Goal: Task Accomplishment & Management: Complete application form

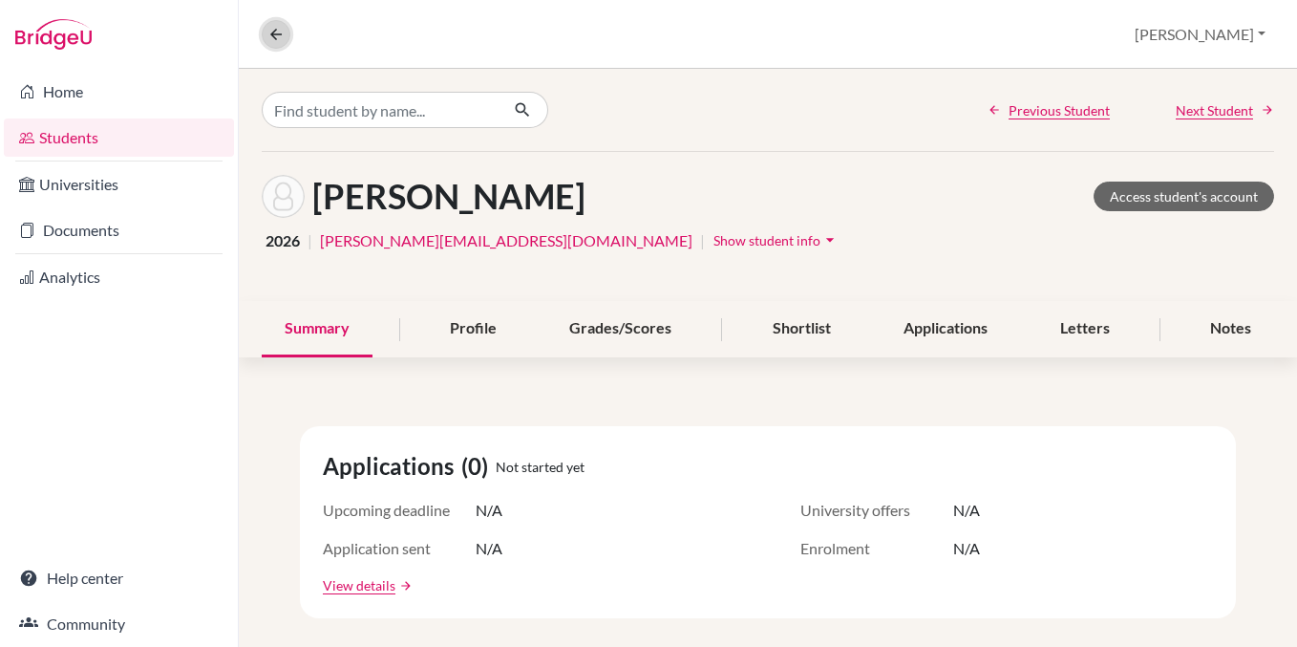
click at [278, 45] on button at bounding box center [276, 34] width 29 height 29
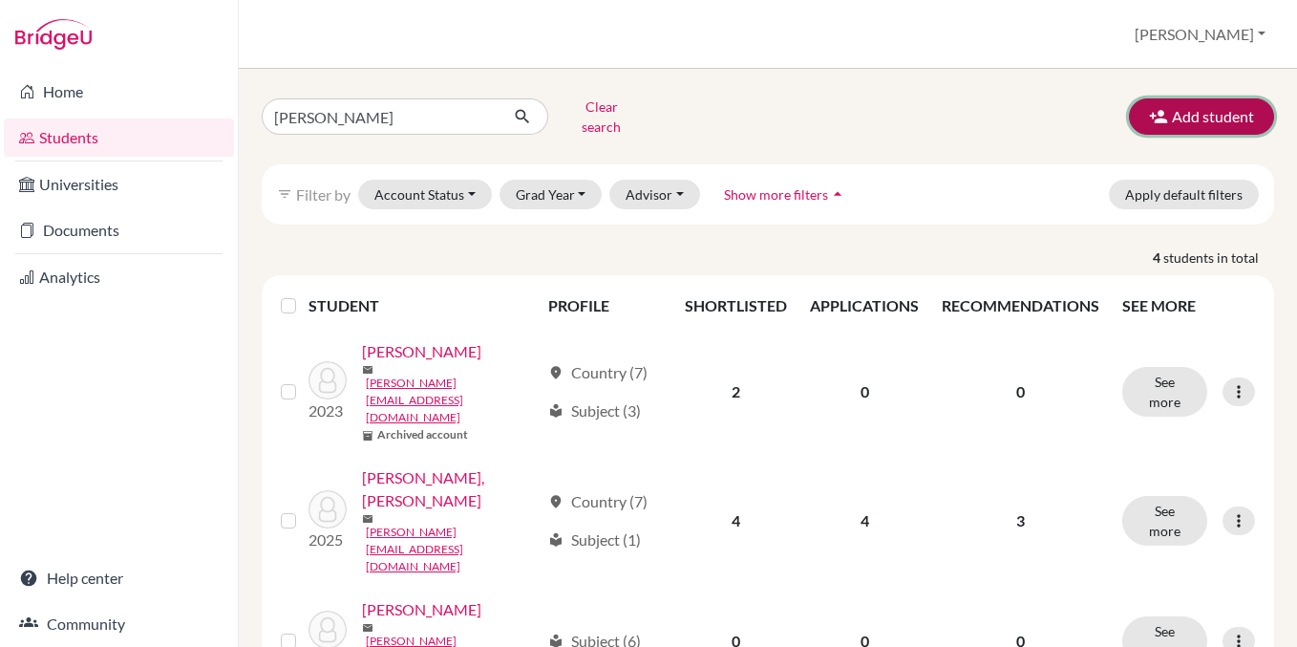
click at [1168, 125] on button "Add student" at bounding box center [1201, 116] width 145 height 36
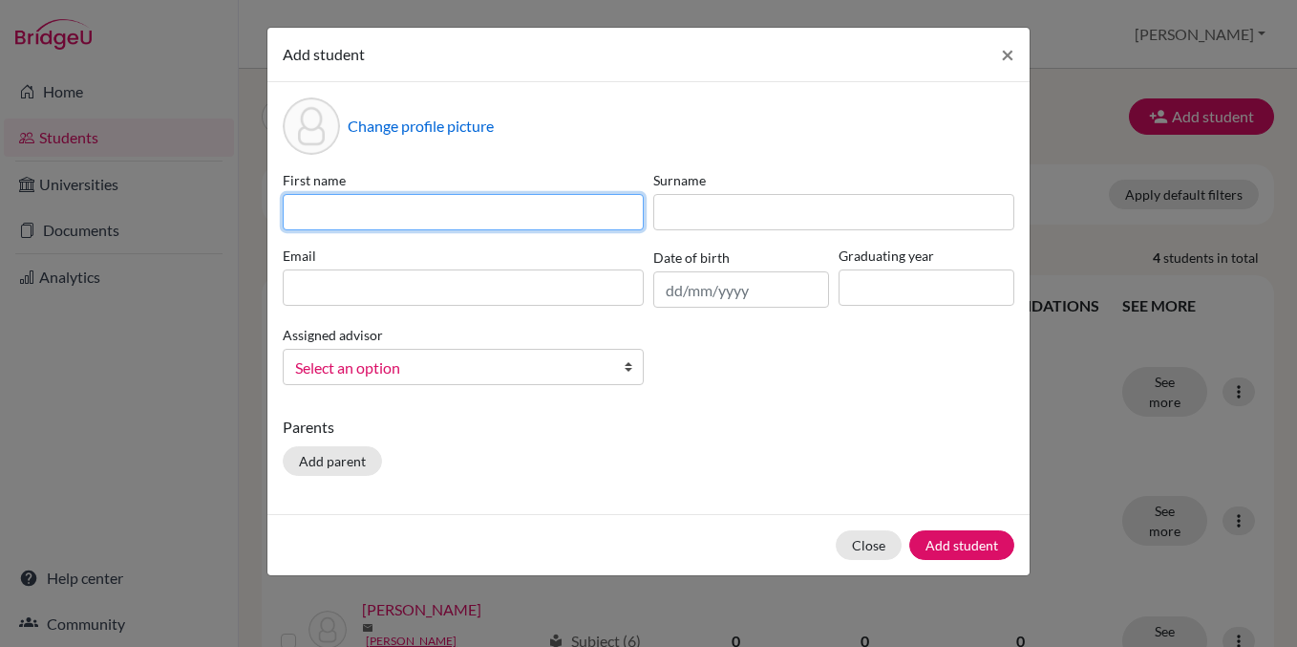
click at [502, 213] on input at bounding box center [463, 212] width 361 height 36
type input "Tereza"
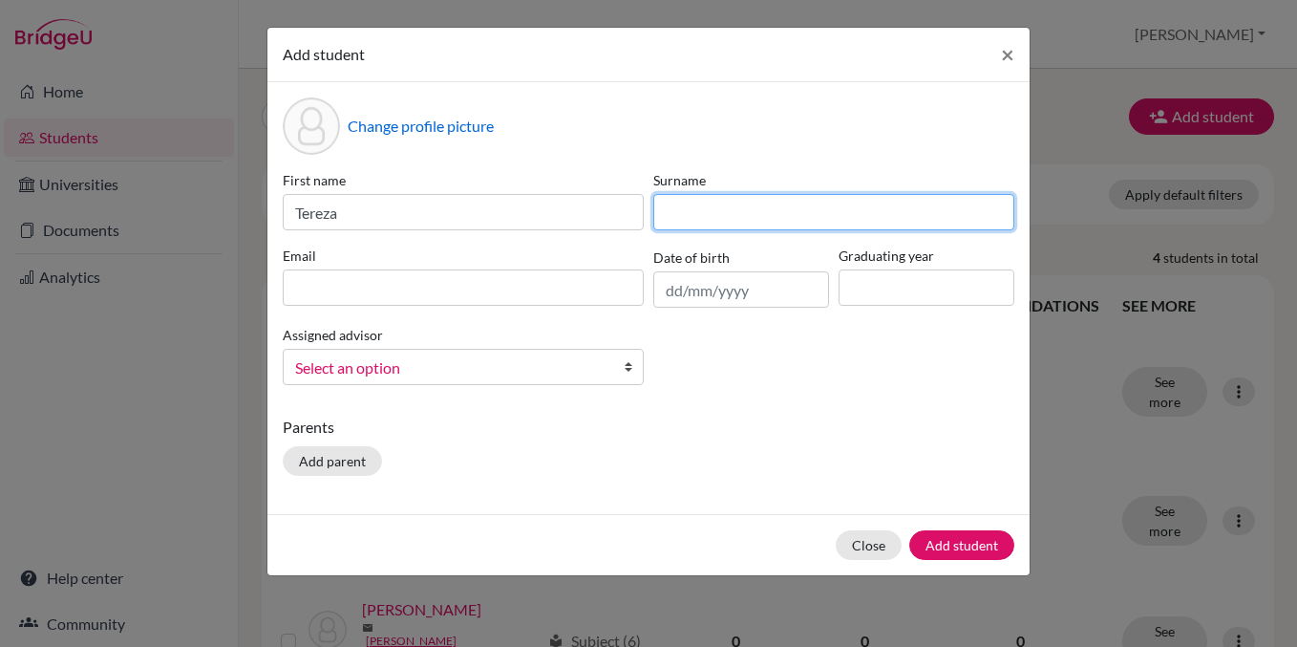
click at [727, 205] on input at bounding box center [834, 212] width 361 height 36
type input "[PERSON_NAME]"
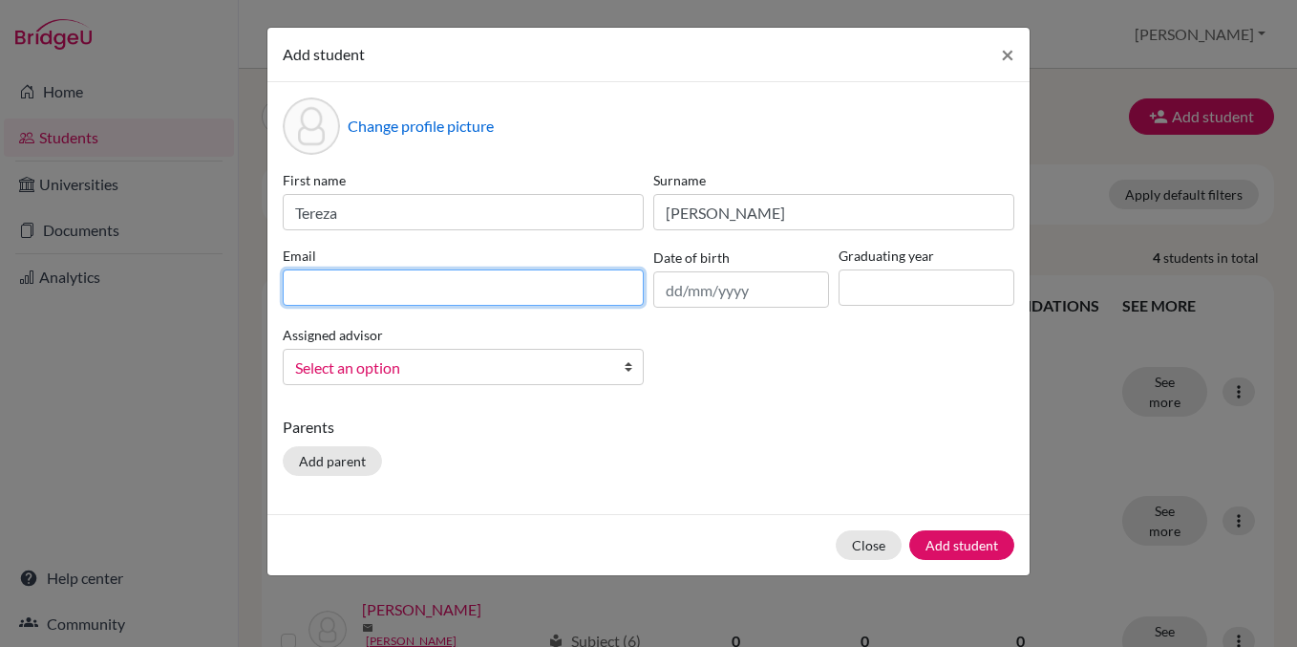
click at [386, 290] on input at bounding box center [463, 287] width 361 height 36
paste input "[PERSON_NAME][EMAIL_ADDRESS][DOMAIN_NAME]"
type input "[PERSON_NAME][EMAIL_ADDRESS][DOMAIN_NAME]"
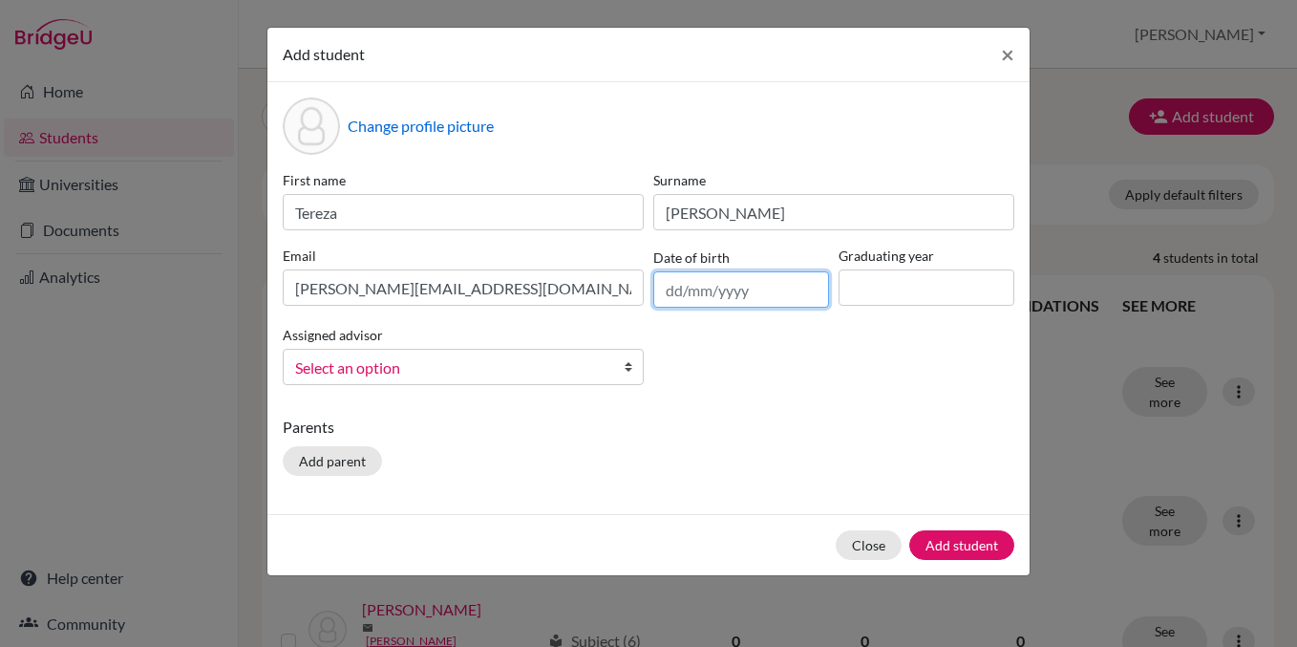
click at [749, 292] on input "text" at bounding box center [742, 289] width 176 height 36
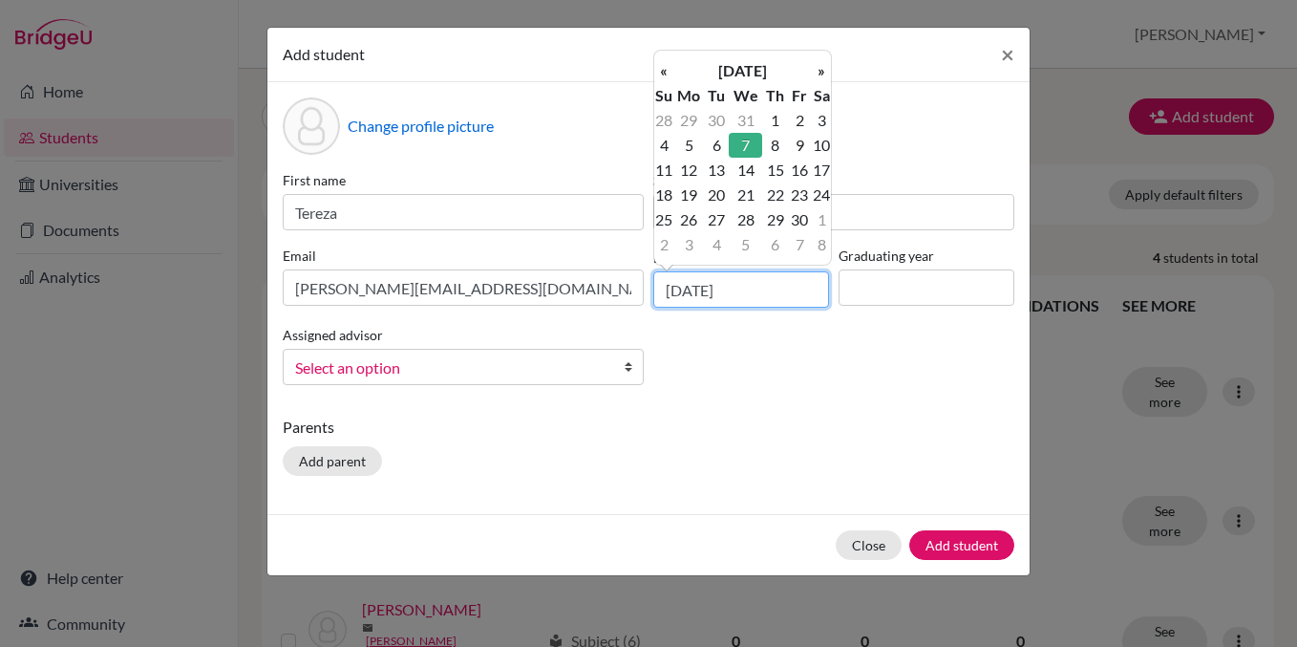
type input "[DATE]"
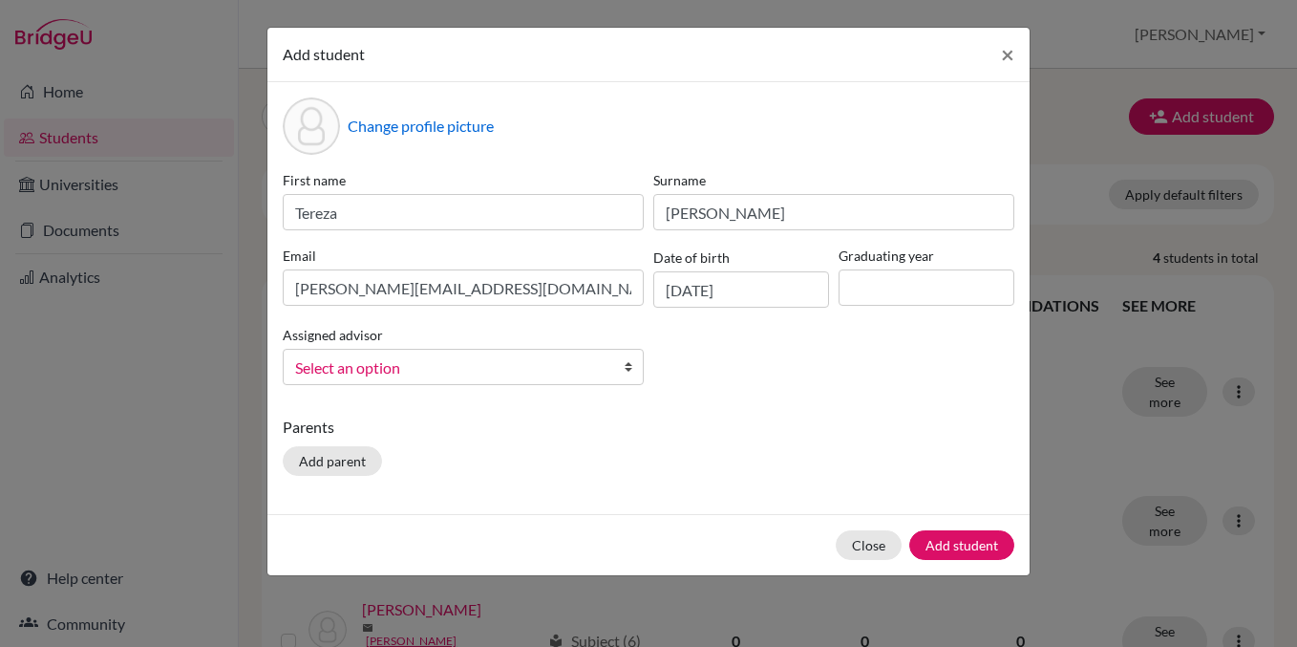
click at [901, 310] on div "First name [PERSON_NAME] [PERSON_NAME] Email [PERSON_NAME][EMAIL_ADDRESS][DOMAI…" at bounding box center [648, 285] width 741 height 230
click at [900, 291] on input at bounding box center [927, 287] width 176 height 36
type input "2028"
click at [908, 397] on div "First name [PERSON_NAME] [PERSON_NAME] Email [PERSON_NAME][EMAIL_ADDRESS][DOMAI…" at bounding box center [648, 285] width 741 height 230
click at [548, 374] on span "Select an option" at bounding box center [450, 367] width 311 height 25
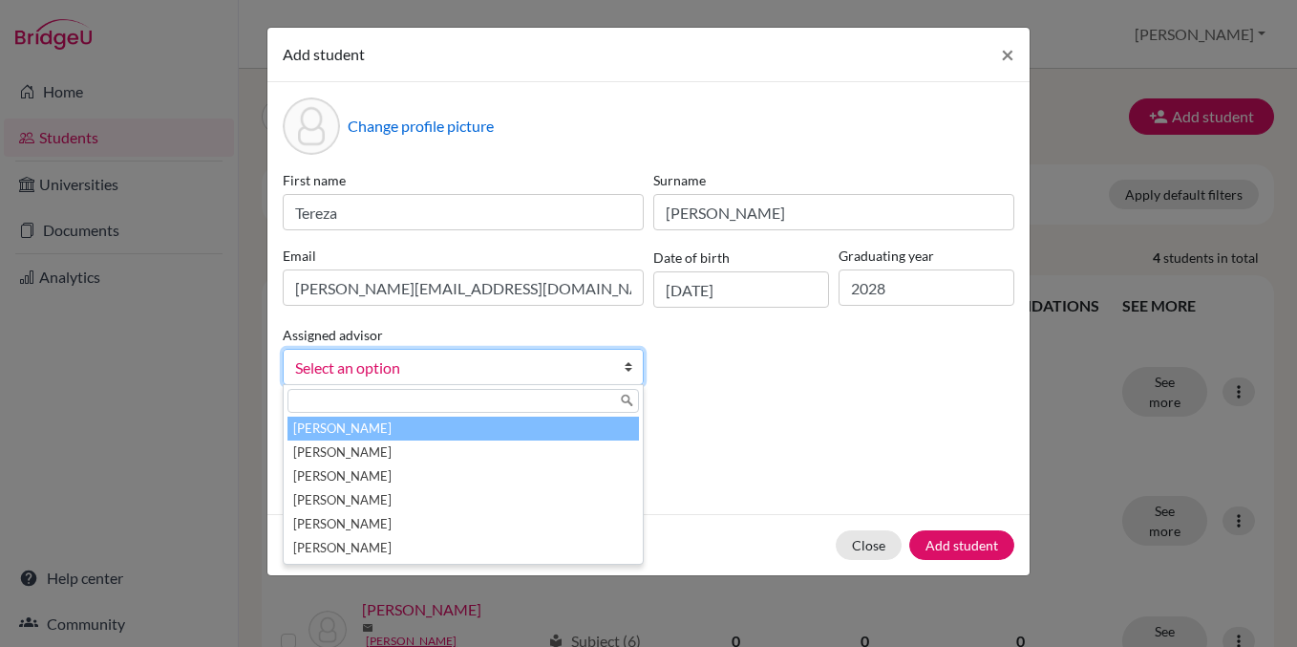
click at [669, 422] on p "Parents" at bounding box center [649, 427] width 732 height 23
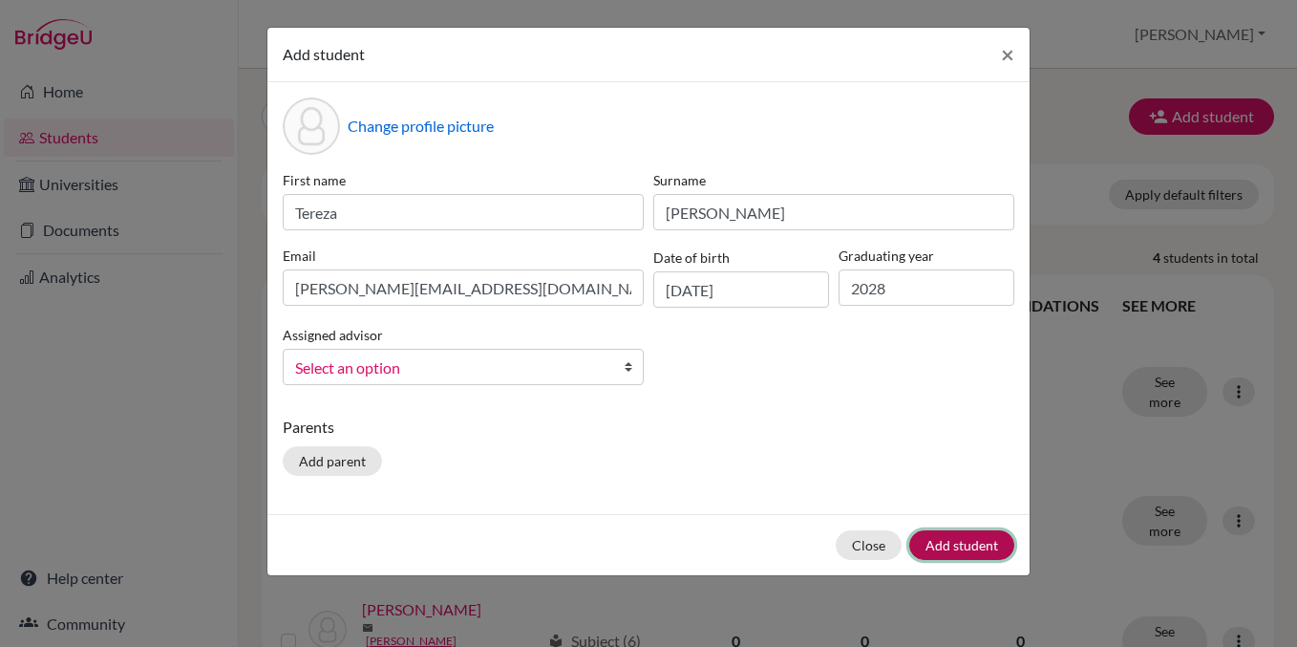
click at [937, 537] on button "Add student" at bounding box center [962, 545] width 105 height 30
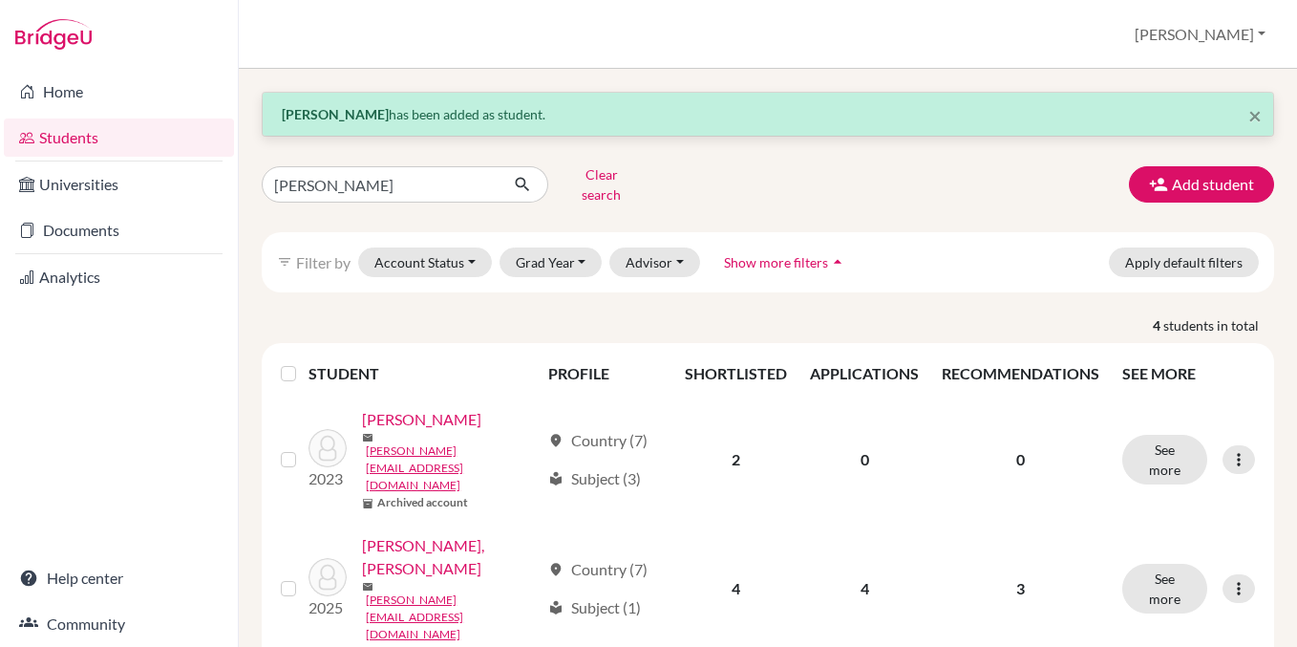
click at [449, 158] on div "× [PERSON_NAME] has been added as student. [PERSON_NAME] search Add student fil…" at bounding box center [768, 529] width 1013 height 874
click at [441, 176] on input "[PERSON_NAME]" at bounding box center [380, 184] width 237 height 36
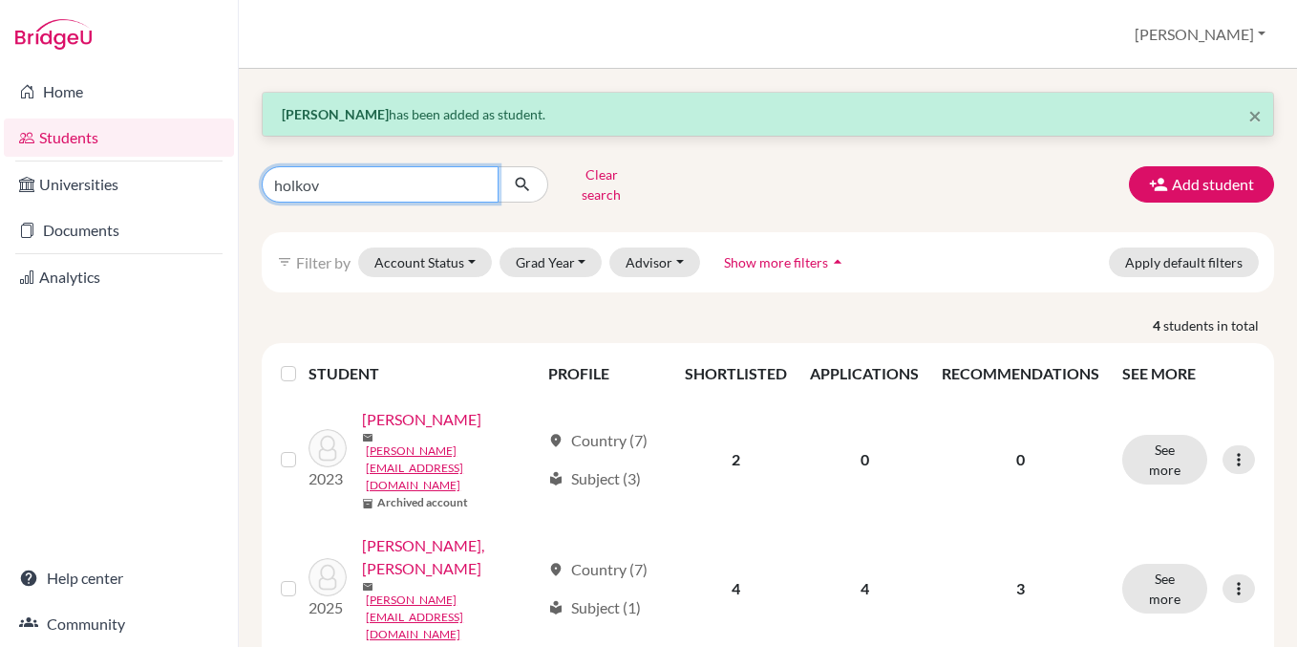
type input "[PERSON_NAME]"
click button "submit" at bounding box center [523, 184] width 51 height 36
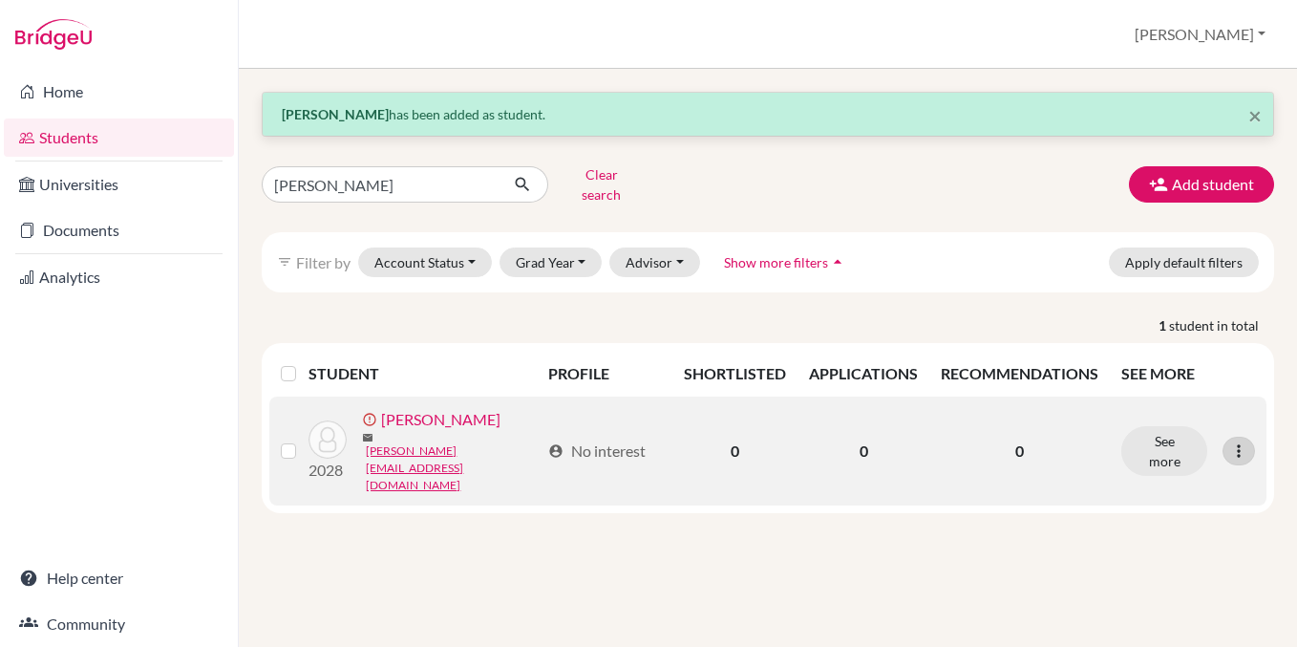
click at [1238, 441] on icon at bounding box center [1239, 450] width 19 height 19
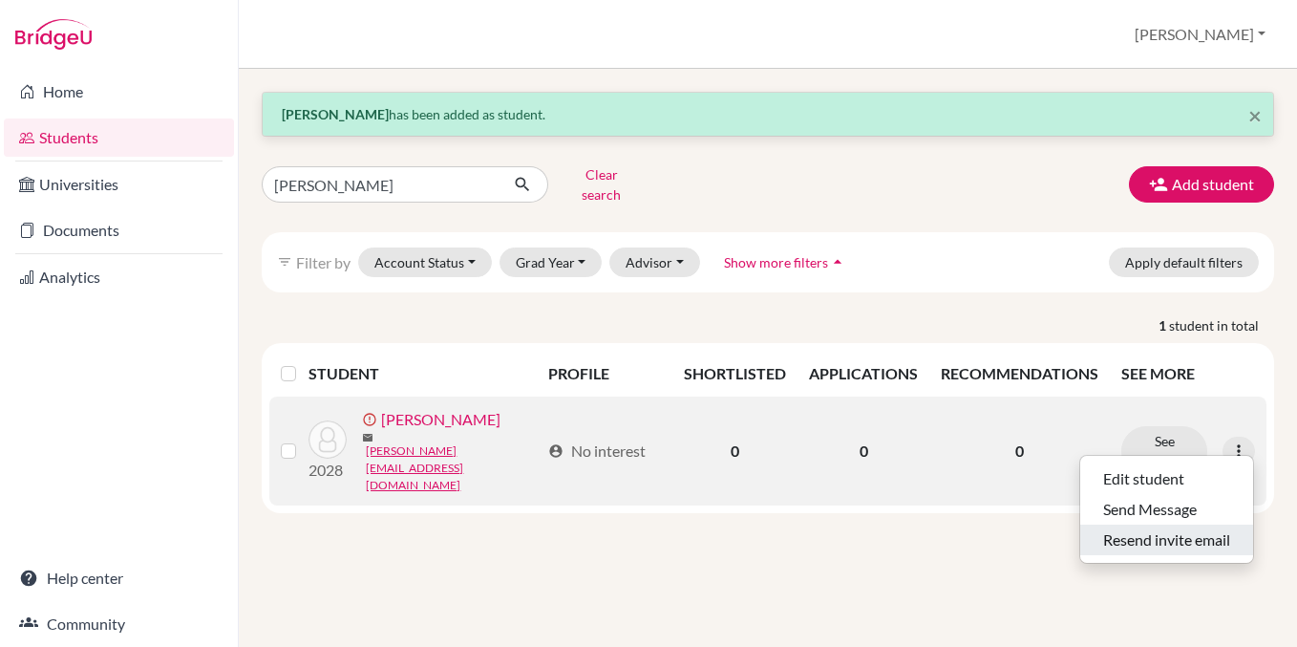
click at [1179, 541] on button "Resend invite email" at bounding box center [1167, 540] width 173 height 31
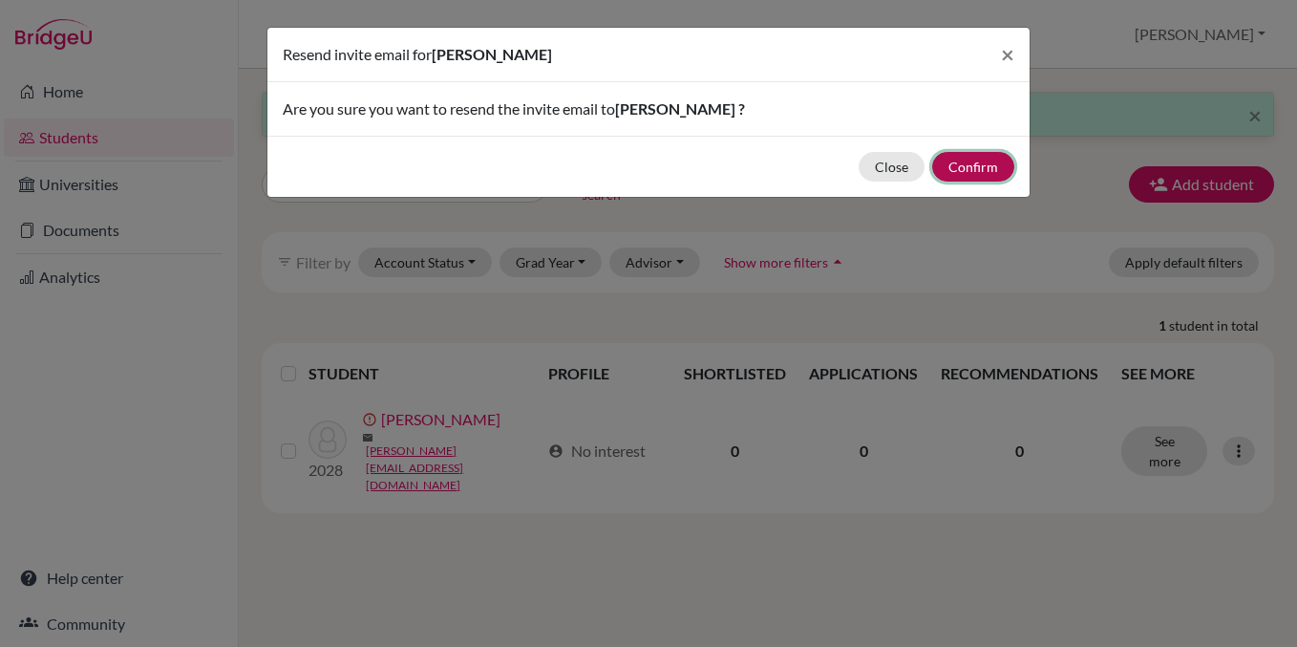
click at [968, 169] on button "Confirm" at bounding box center [973, 167] width 82 height 30
